Goal: Task Accomplishment & Management: Manage account settings

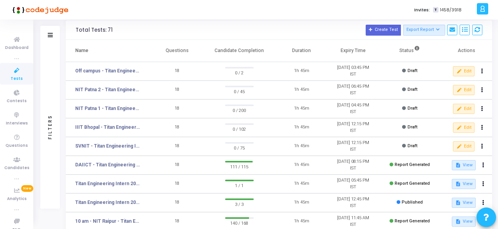
scroll to position [31, 0]
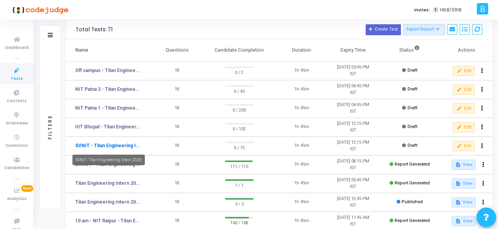
click at [117, 145] on link "SVNIT - Titan Engineering Intern 2026" at bounding box center [107, 145] width 65 height 7
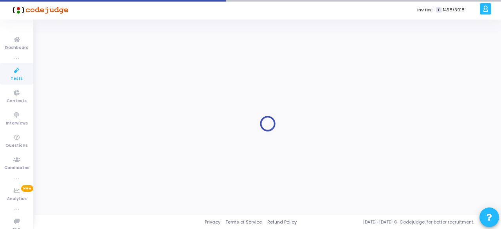
type input "SVNIT - Titan Engineering Intern 2026"
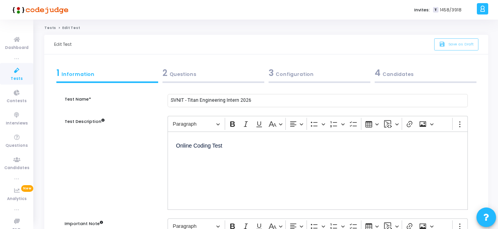
click at [18, 68] on icon at bounding box center [17, 71] width 16 height 10
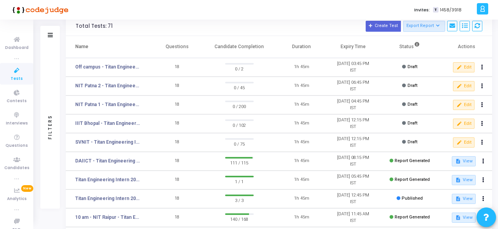
scroll to position [34, 0]
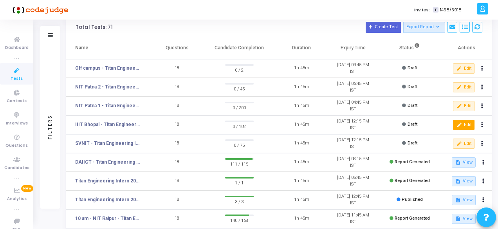
click at [458, 123] on mat-icon "edit" at bounding box center [458, 124] width 5 height 5
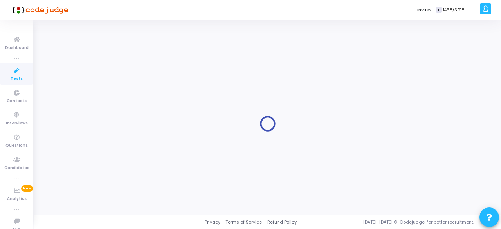
type input "IIIT Bhopal - Titan Engineering Intern 2026"
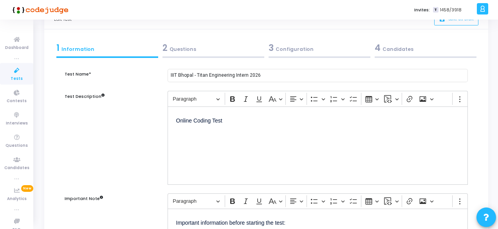
scroll to position [9, 0]
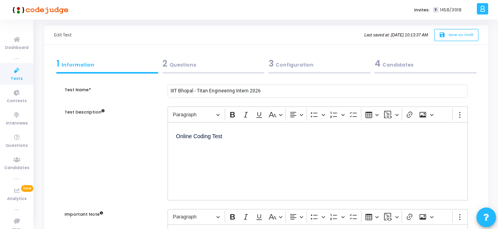
click at [280, 61] on div "3 Configuration" at bounding box center [319, 63] width 102 height 13
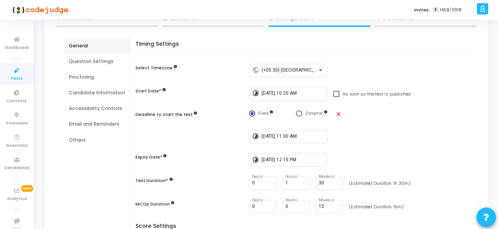
scroll to position [56, 0]
click at [293, 93] on input "[DATE] 10:20 AM" at bounding box center [292, 92] width 63 height 5
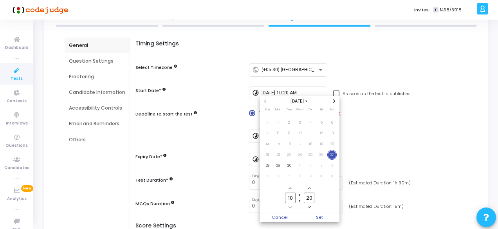
click at [293, 196] on input "10" at bounding box center [290, 197] width 10 height 11
type input "11"
click at [314, 199] on input "20" at bounding box center [309, 197] width 10 height 11
type input "2"
type input "50"
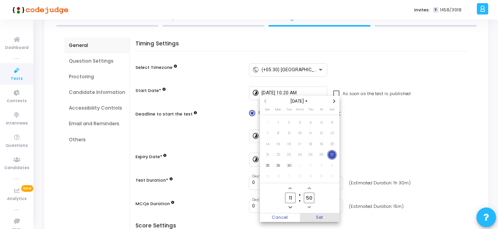
click at [317, 216] on span "Set" at bounding box center [320, 217] width 40 height 9
type input "[DATE] 11:50 AM"
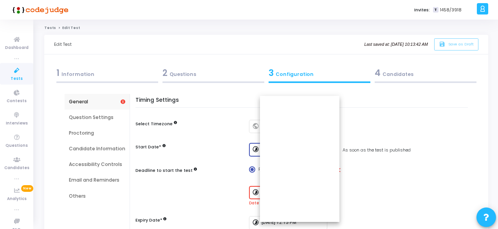
scroll to position [56, 0]
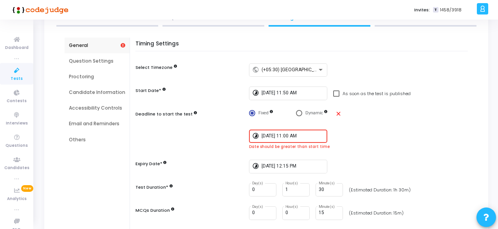
click at [272, 139] on div "[DATE] 11:00 AM" at bounding box center [292, 135] width 63 height 14
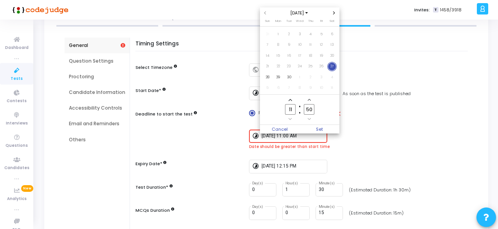
scroll to position [0, 0]
click at [293, 109] on input "11" at bounding box center [290, 109] width 10 height 11
type input "12"
click at [313, 111] on input "50" at bounding box center [309, 109] width 10 height 11
type input "5"
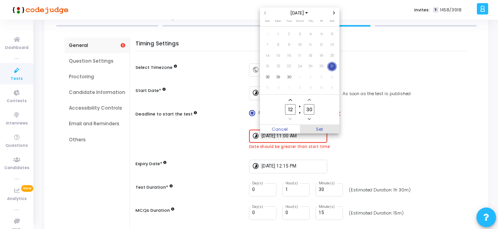
type input "30"
click at [320, 129] on span "Set" at bounding box center [320, 129] width 40 height 9
type input "[DATE] 12:30 PM"
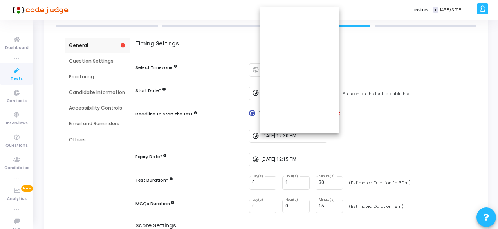
click at [357, 153] on div "Timing Settings Select Timezone public (+05:30) [GEOGRAPHIC_DATA]/[GEOGRAPHIC_D…" at bounding box center [303, 132] width 328 height 182
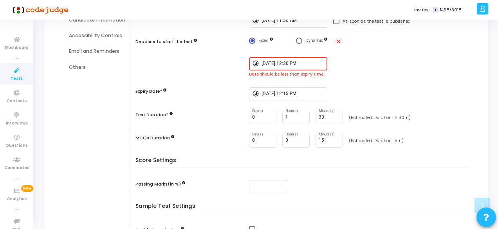
scroll to position [129, 0]
click at [293, 95] on input "[DATE] 12:15 PM" at bounding box center [292, 93] width 63 height 5
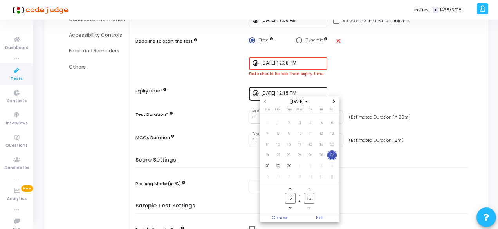
scroll to position [0, 0]
click at [294, 199] on input "12" at bounding box center [290, 198] width 10 height 11
type input "13"
click at [311, 192] on button "Add a minute" at bounding box center [308, 188] width 7 height 7
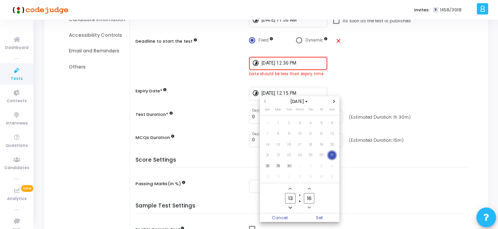
click at [311, 204] on owl-date-time-timer-box "16 Minute" at bounding box center [309, 197] width 19 height 25
click at [312, 194] on input "16" at bounding box center [309, 198] width 10 height 11
type input "1"
type input "45"
click at [319, 218] on span "Set" at bounding box center [320, 217] width 40 height 9
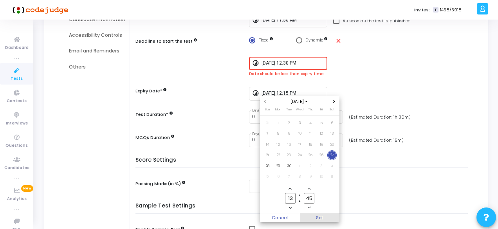
type input "[DATE] 1:45 PM"
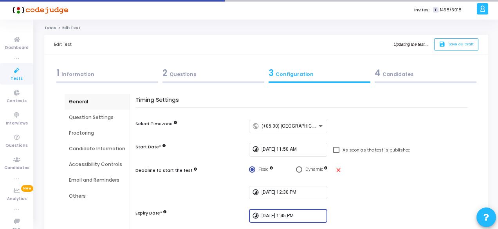
click at [401, 81] on div "4 Candidates" at bounding box center [425, 74] width 106 height 21
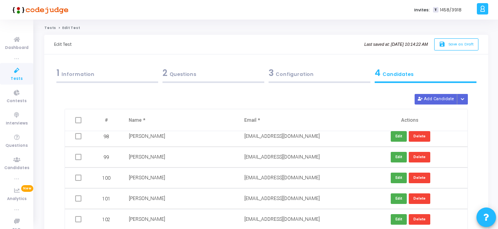
scroll to position [77, 0]
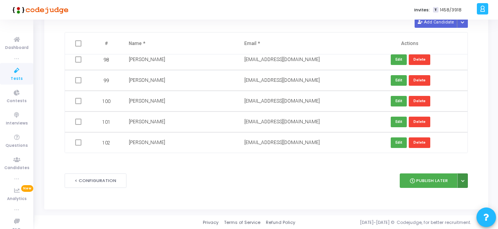
click at [462, 176] on button at bounding box center [462, 180] width 11 height 14
click at [438, 179] on button "Publish Later" at bounding box center [428, 180] width 58 height 14
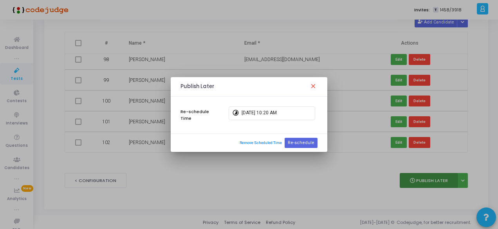
scroll to position [0, 0]
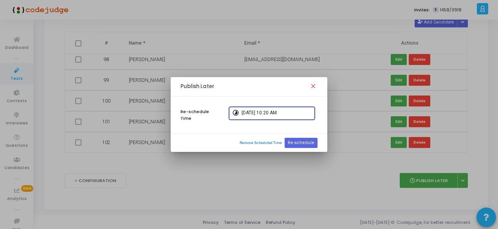
click at [274, 115] on input "[DATE] 10:20 AM" at bounding box center [276, 112] width 70 height 5
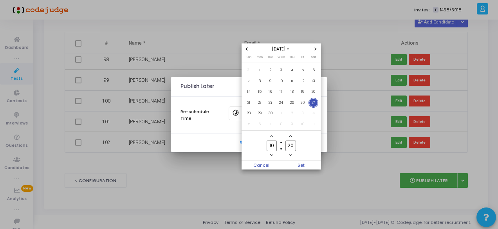
click at [275, 144] on input "10" at bounding box center [271, 145] width 10 height 11
type input "11"
click at [293, 146] on input "20" at bounding box center [290, 145] width 10 height 11
type input "2"
type input "50"
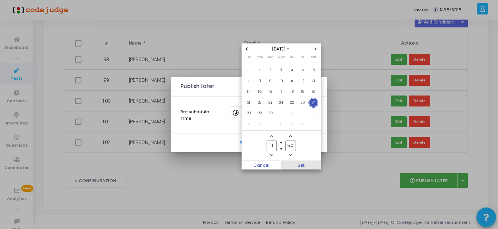
click at [306, 164] on span "Set" at bounding box center [301, 165] width 40 height 9
type input "[DATE] 11:50 AM"
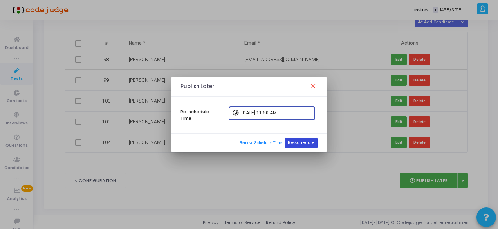
click at [309, 144] on button "Re-schedule" at bounding box center [300, 143] width 33 height 10
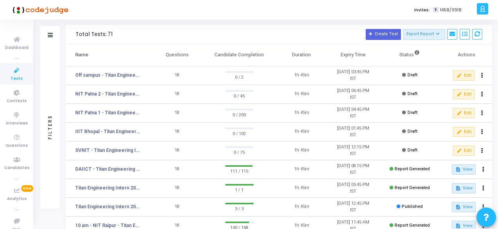
scroll to position [28, 0]
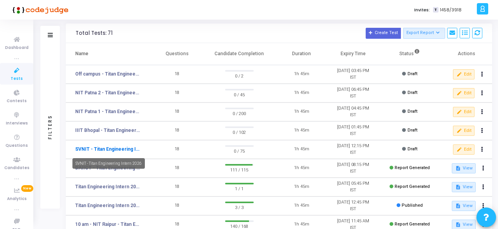
click at [104, 146] on link "SVNIT - Titan Engineering Intern 2026" at bounding box center [107, 149] width 65 height 7
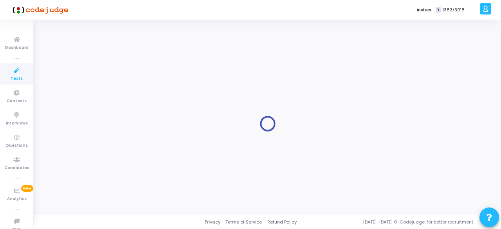
type input "SVNIT - Titan Engineering Intern 2026"
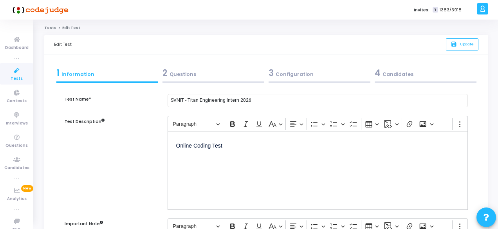
click at [9, 72] on icon at bounding box center [17, 71] width 16 height 10
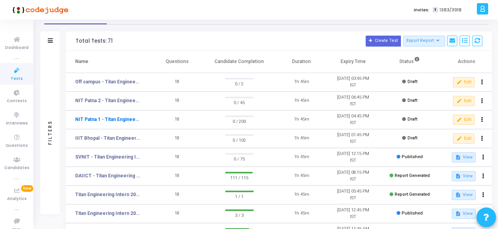
scroll to position [21, 0]
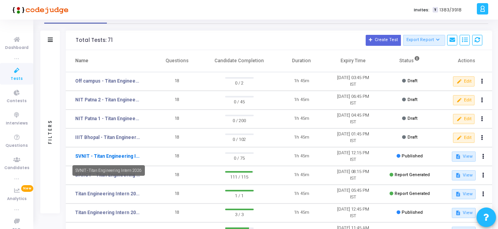
click at [116, 154] on link "SVNIT - Titan Engineering Intern 2026" at bounding box center [107, 156] width 65 height 7
